Goal: Transaction & Acquisition: Purchase product/service

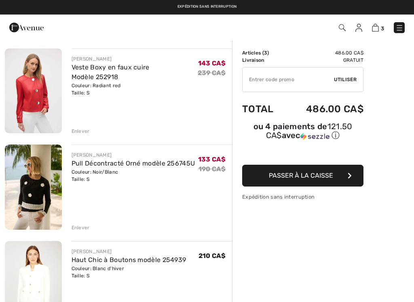
scroll to position [67, 0]
click at [85, 228] on div "Enlever" at bounding box center [81, 228] width 18 height 7
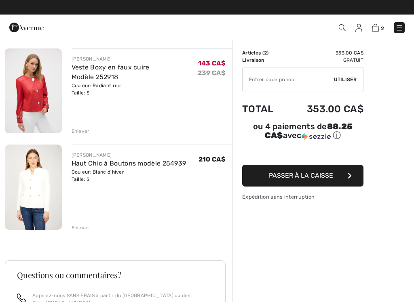
click at [86, 127] on div "Enlever" at bounding box center [152, 130] width 161 height 9
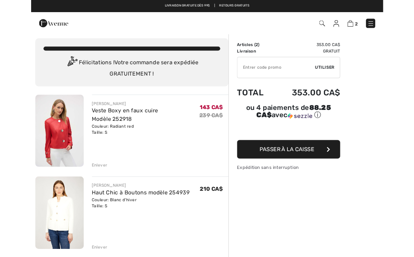
scroll to position [0, 0]
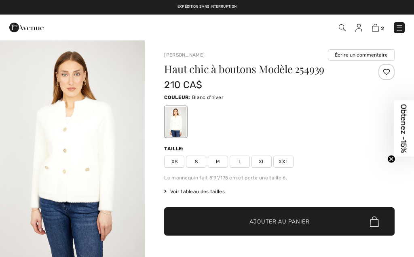
scroll to position [30, 0]
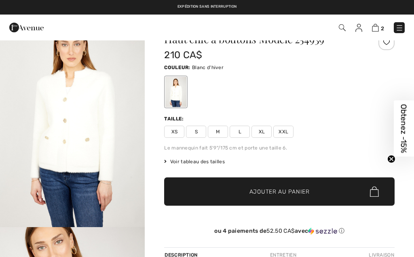
checkbox input "true"
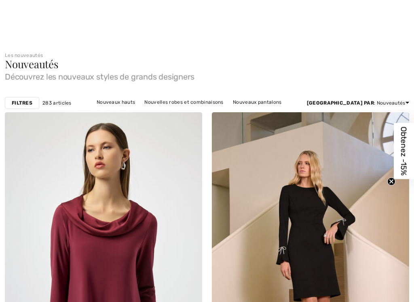
checkbox input "true"
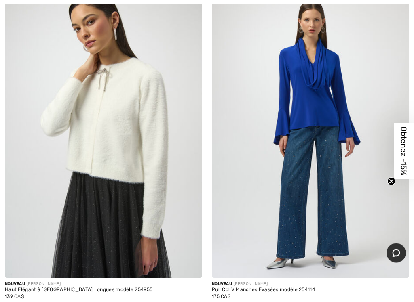
scroll to position [8447, 0]
click at [141, 236] on img at bounding box center [103, 130] width 197 height 296
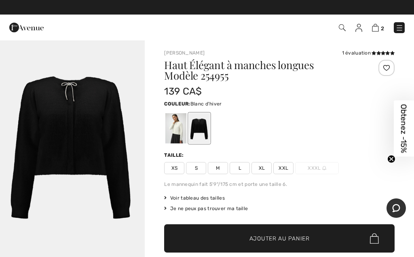
click at [179, 133] on div at bounding box center [175, 128] width 21 height 30
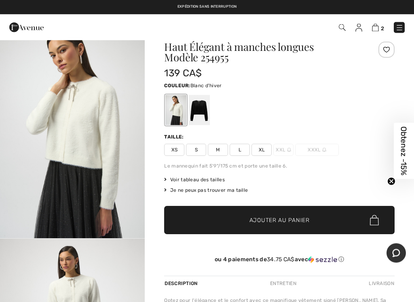
scroll to position [18, 0]
click at [203, 107] on div at bounding box center [199, 110] width 21 height 30
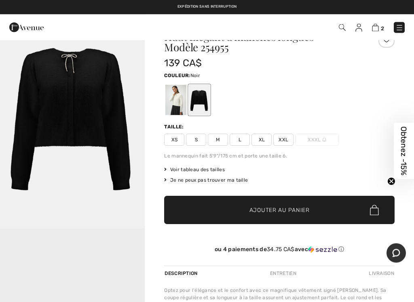
scroll to position [28, 0]
click at [178, 105] on div at bounding box center [175, 100] width 21 height 30
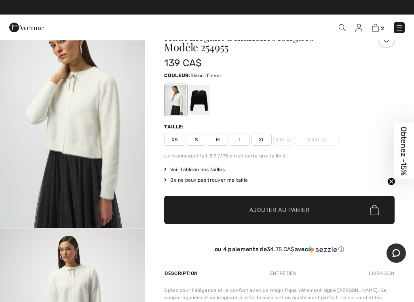
click at [198, 137] on span "S" at bounding box center [196, 140] width 20 height 12
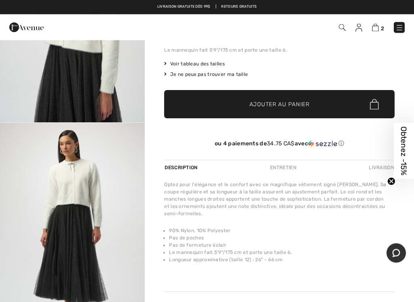
scroll to position [134, 0]
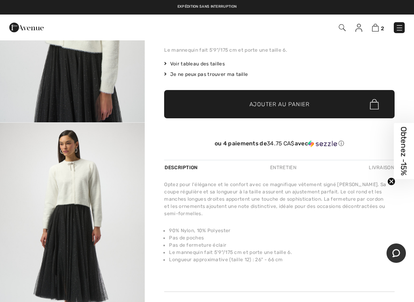
click at [292, 105] on span "Ajouter au panier" at bounding box center [279, 104] width 60 height 8
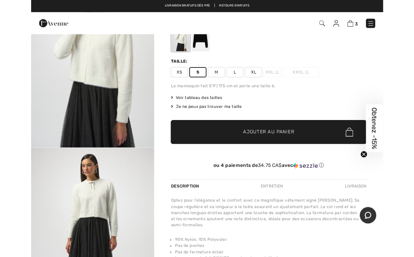
scroll to position [0, 0]
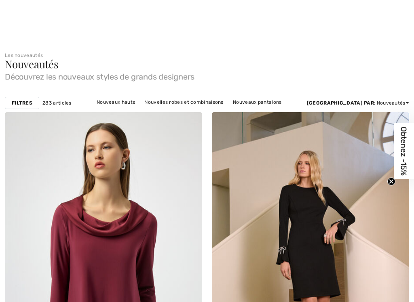
scroll to position [8656, 0]
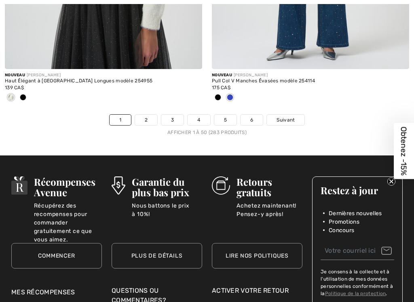
click at [148, 115] on link "2" at bounding box center [146, 120] width 22 height 11
checkbox input "true"
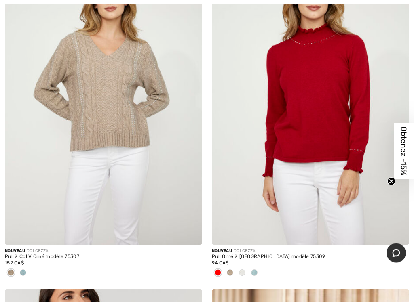
scroll to position [832, 0]
click at [312, 193] on img at bounding box center [310, 97] width 197 height 296
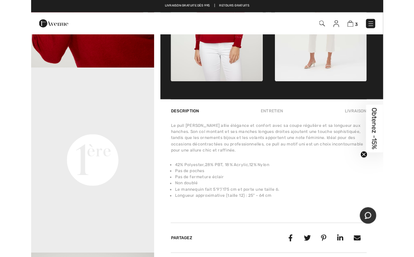
scroll to position [394, 0]
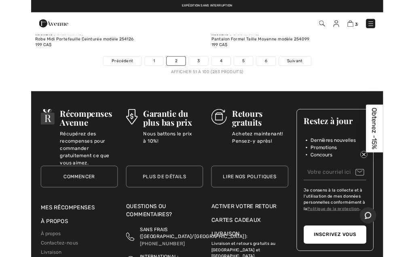
scroll to position [8690, 0]
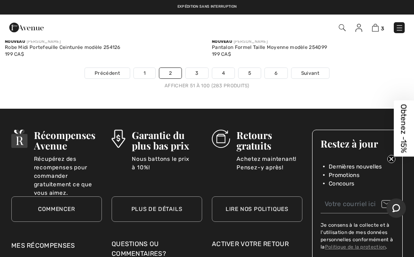
click at [201, 68] on link "3" at bounding box center [196, 73] width 22 height 11
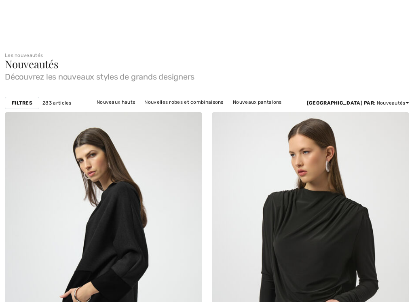
checkbox input "true"
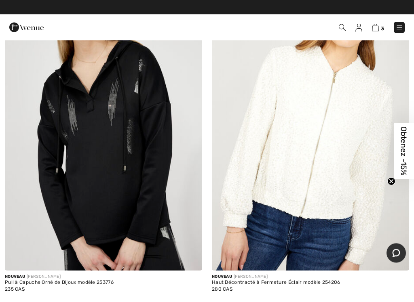
scroll to position [8079, 0]
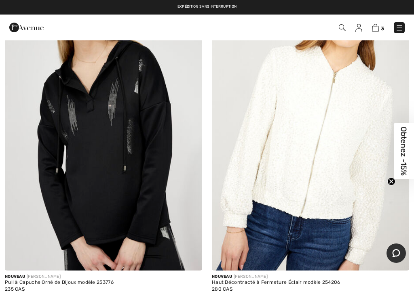
click at [305, 180] on img at bounding box center [310, 123] width 197 height 296
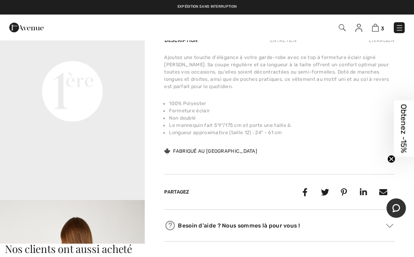
scroll to position [213, 0]
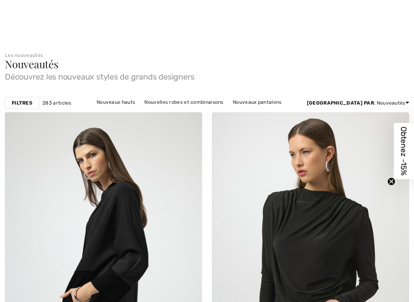
checkbox input "true"
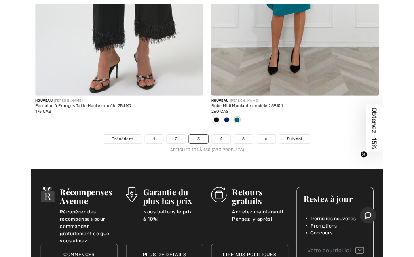
scroll to position [8648, 0]
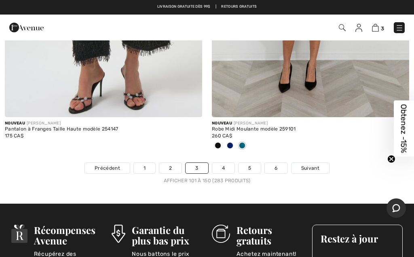
click at [225, 163] on link "4" at bounding box center [223, 168] width 22 height 11
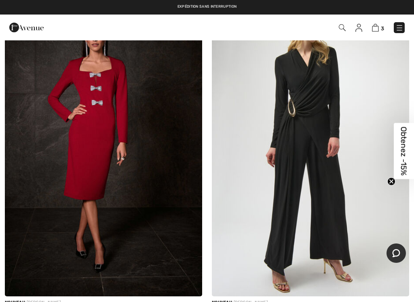
scroll to position [793, 0]
click at [163, 233] on img at bounding box center [103, 149] width 197 height 296
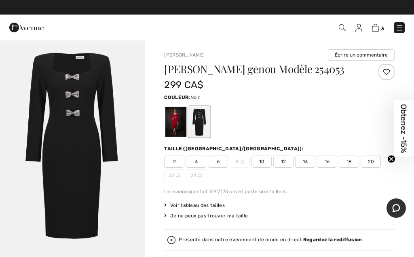
click at [208, 124] on div at bounding box center [199, 122] width 21 height 30
click at [181, 125] on div at bounding box center [175, 122] width 21 height 30
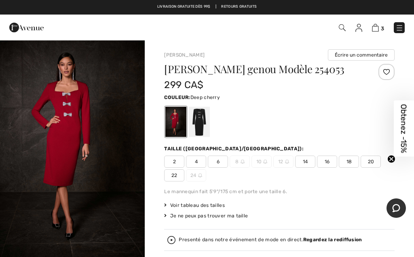
click at [211, 205] on span "Voir tableau des tailles" at bounding box center [194, 205] width 61 height 7
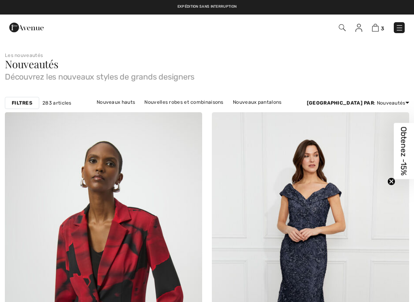
checkbox input "true"
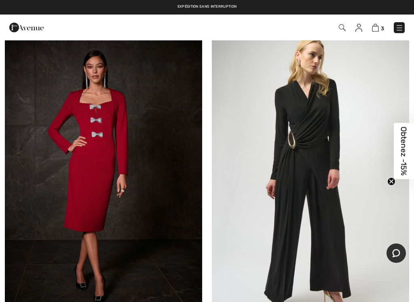
click at [147, 213] on img at bounding box center [103, 181] width 197 height 296
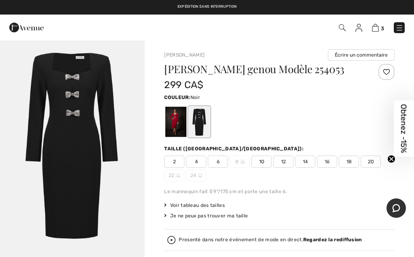
click at [177, 122] on div at bounding box center [175, 122] width 21 height 30
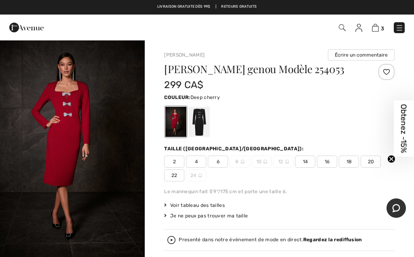
click at [198, 162] on span "4" at bounding box center [196, 162] width 20 height 12
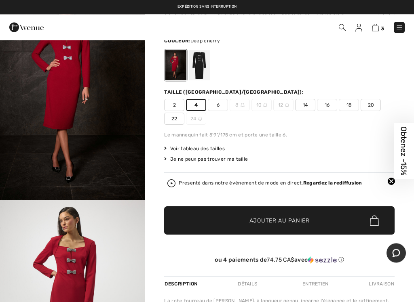
scroll to position [58, 0]
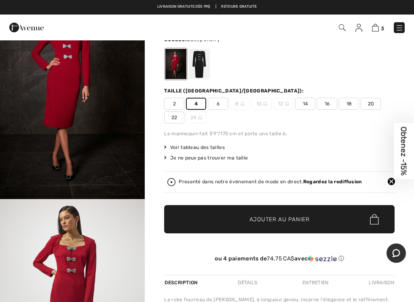
click at [345, 185] on strong "Regardez la rediffusion" at bounding box center [332, 182] width 59 height 6
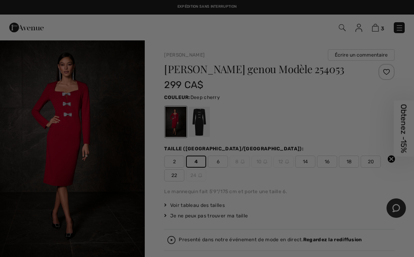
scroll to position [0, 0]
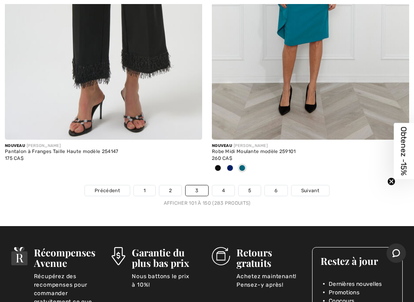
scroll to position [8625, 0]
click at [255, 185] on link "5" at bounding box center [249, 190] width 22 height 11
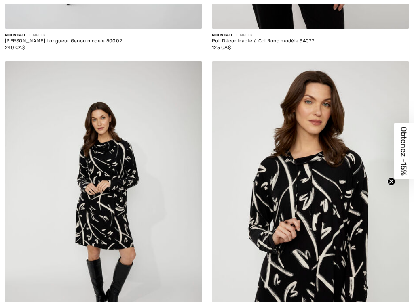
checkbox input "true"
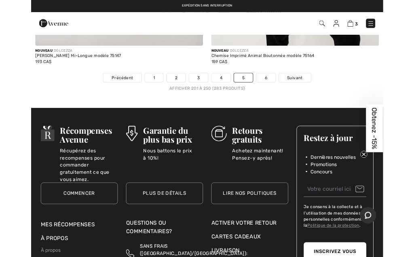
scroll to position [8551, 0]
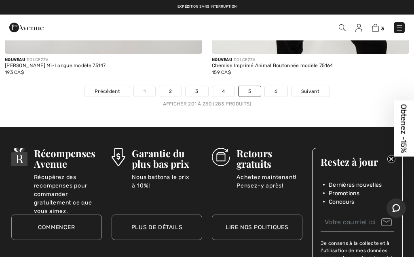
click at [278, 86] on link "6" at bounding box center [276, 91] width 22 height 11
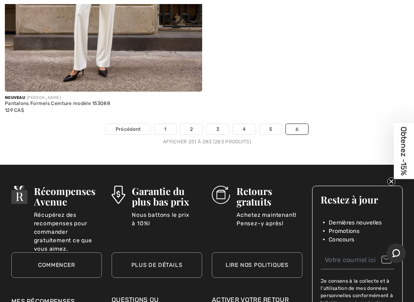
scroll to position [5737, 0]
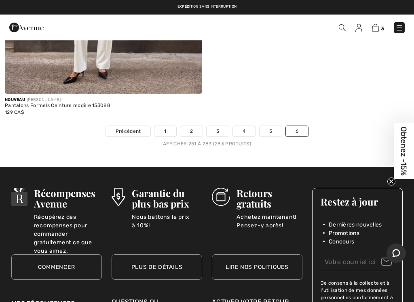
click at [302, 126] on link "6" at bounding box center [297, 131] width 22 height 11
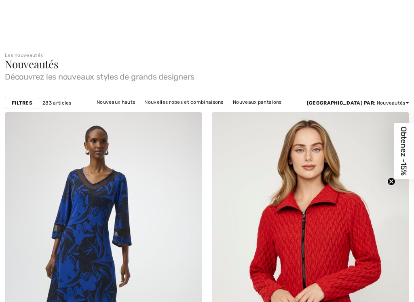
checkbox input "true"
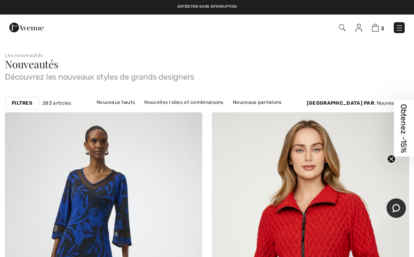
click at [382, 27] on span "3" at bounding box center [382, 28] width 3 height 6
